Goal: Obtain resource: Download file/media

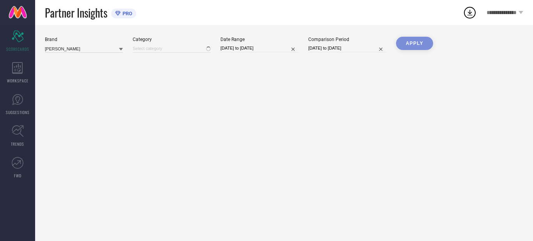
type input "All"
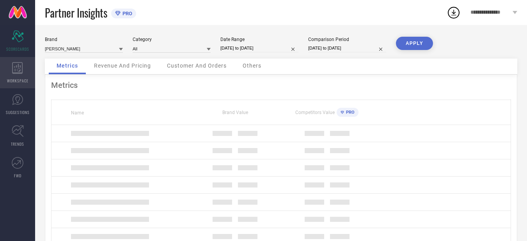
click at [22, 73] on icon at bounding box center [17, 68] width 11 height 12
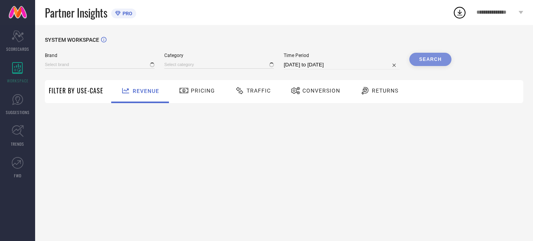
type input "[PERSON_NAME]"
type input "All"
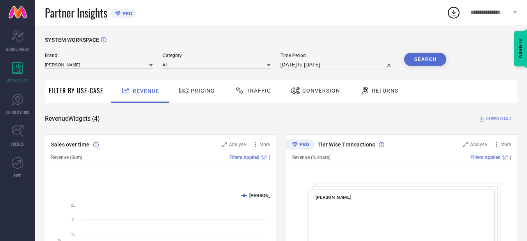
click at [321, 92] on span "Conversion" at bounding box center [321, 90] width 38 height 6
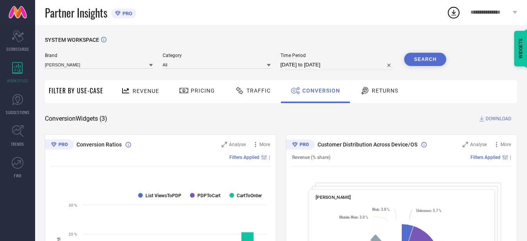
click at [322, 91] on span "Conversion" at bounding box center [321, 90] width 38 height 6
click at [500, 119] on span "DOWNLOAD" at bounding box center [499, 119] width 26 height 8
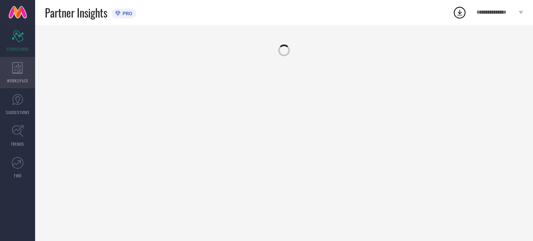
click at [23, 74] on div "WORKSPACE" at bounding box center [17, 72] width 35 height 31
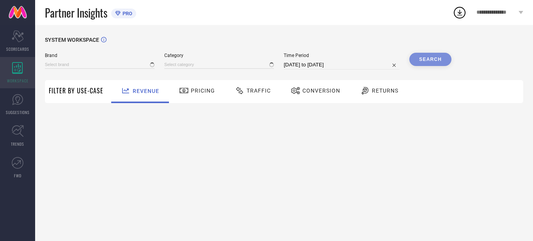
type input "[PERSON_NAME]"
type input "All"
click at [23, 74] on div "WORKSPACE" at bounding box center [17, 72] width 35 height 31
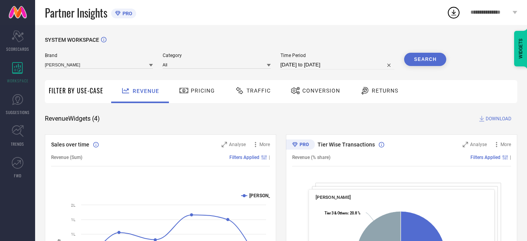
click at [339, 100] on div "Conversion" at bounding box center [315, 91] width 69 height 23
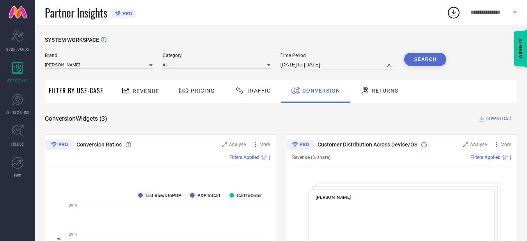
click at [330, 66] on input "[DATE] to [DATE]" at bounding box center [337, 64] width 114 height 9
select select "7"
select select "2025"
select select "8"
select select "2025"
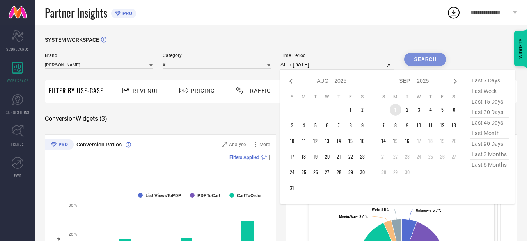
click at [396, 106] on td "1" at bounding box center [396, 110] width 12 height 12
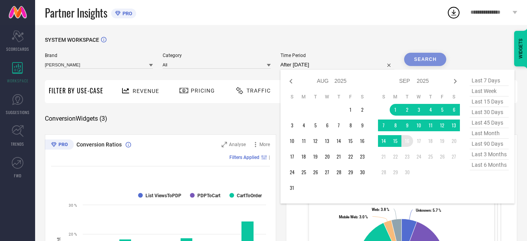
type input "[DATE] to [DATE]"
